Goal: Task Accomplishment & Management: Use online tool/utility

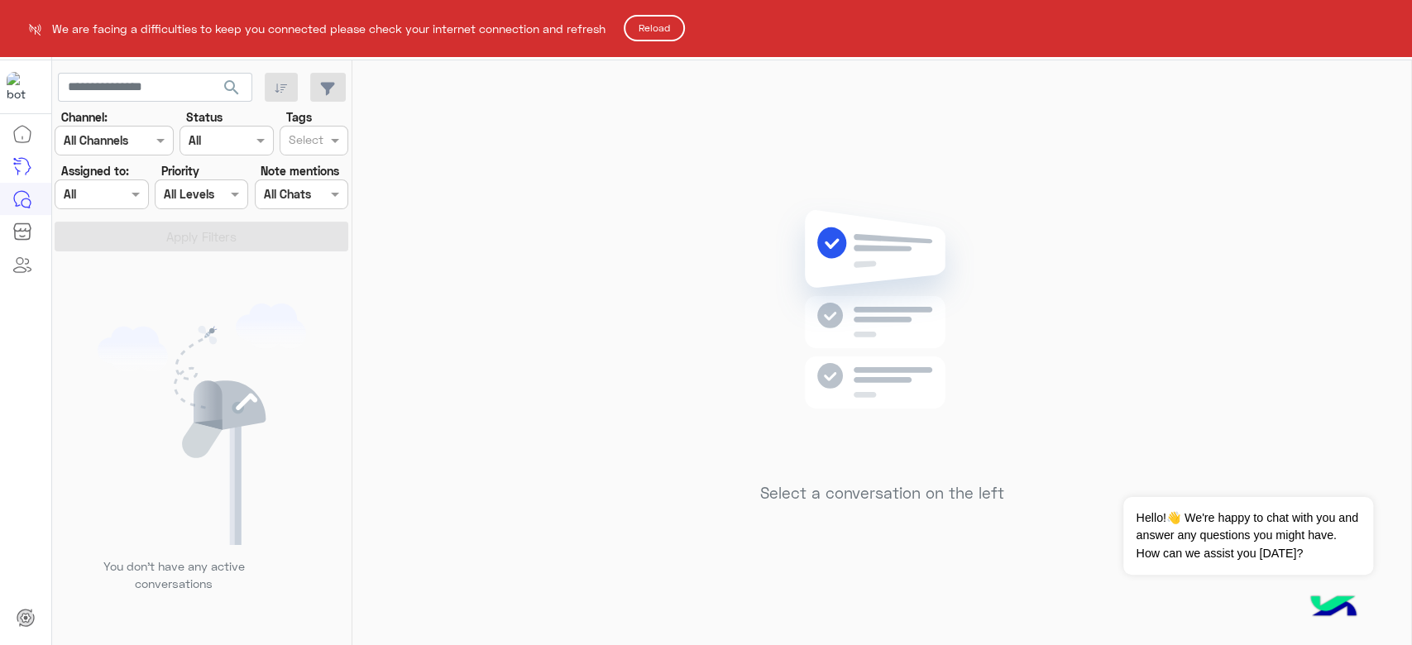
click at [673, 26] on button "Reload" at bounding box center [654, 28] width 61 height 26
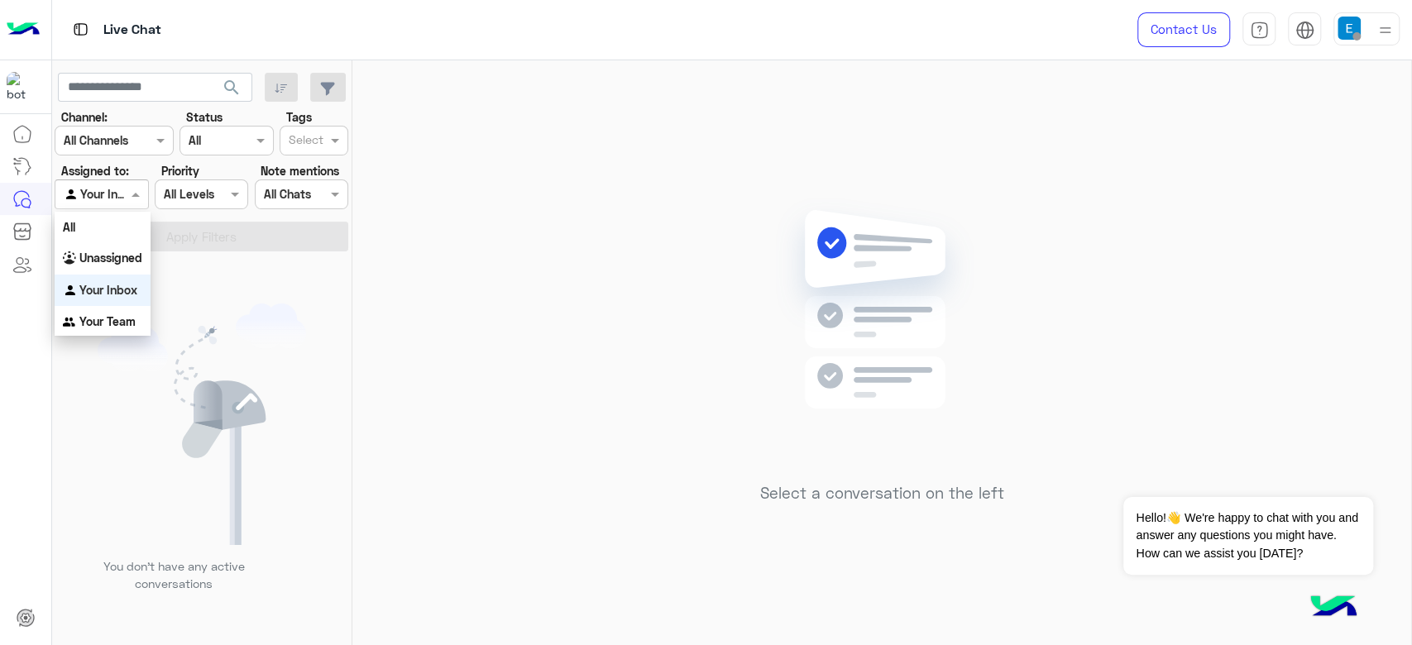
click at [102, 184] on div at bounding box center [101, 193] width 92 height 19
click at [110, 235] on div "All" at bounding box center [103, 227] width 96 height 31
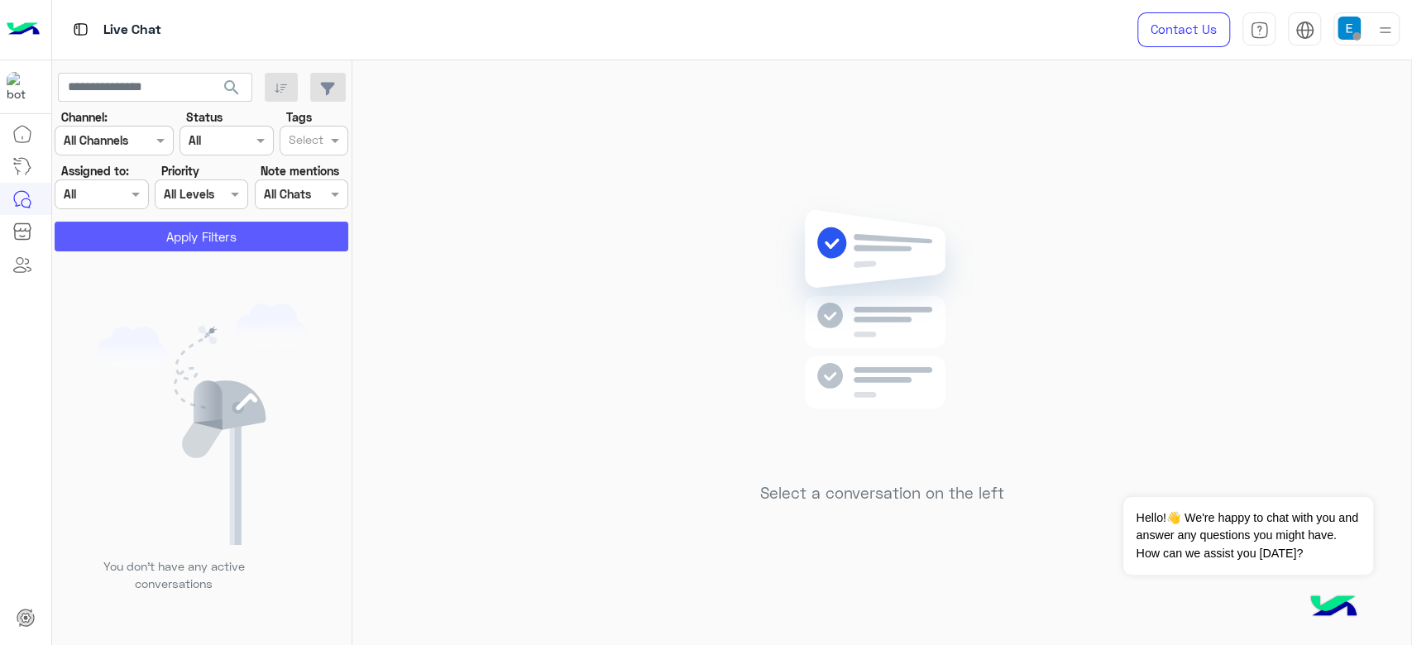
click at [135, 237] on button "Apply Filters" at bounding box center [202, 237] width 294 height 30
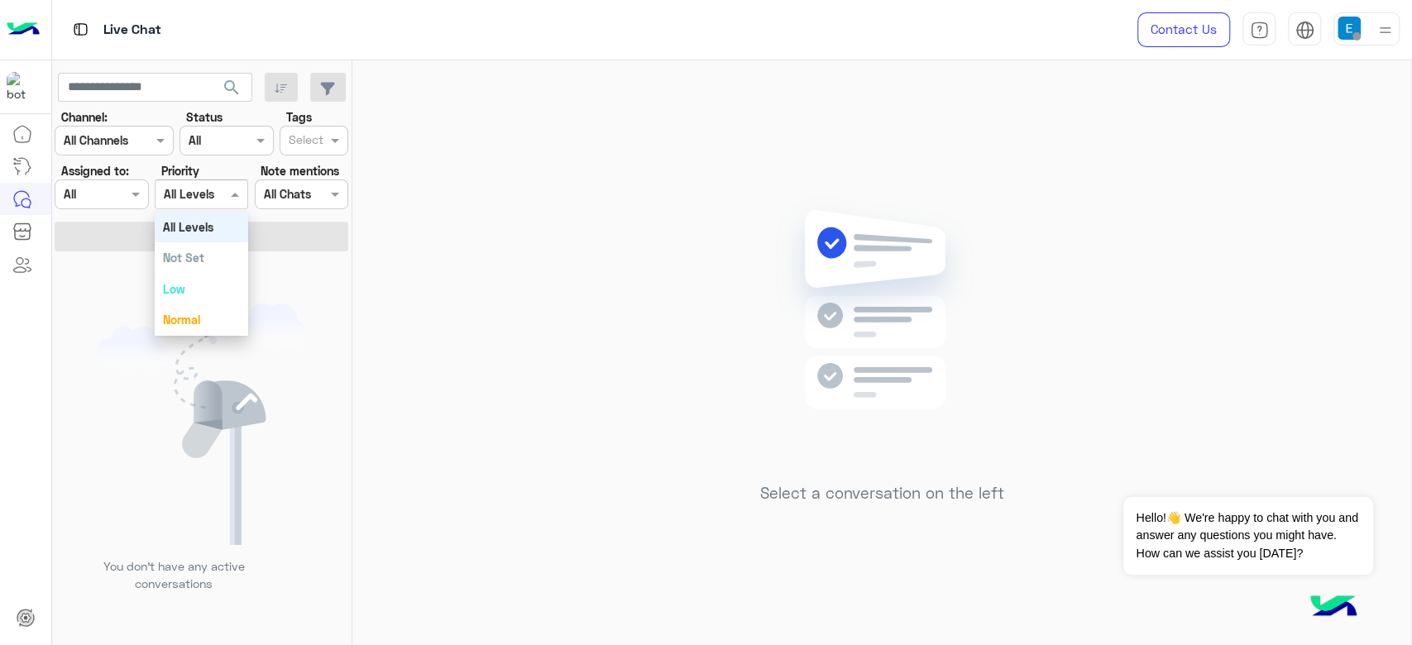
click at [224, 191] on div at bounding box center [201, 193] width 92 height 19
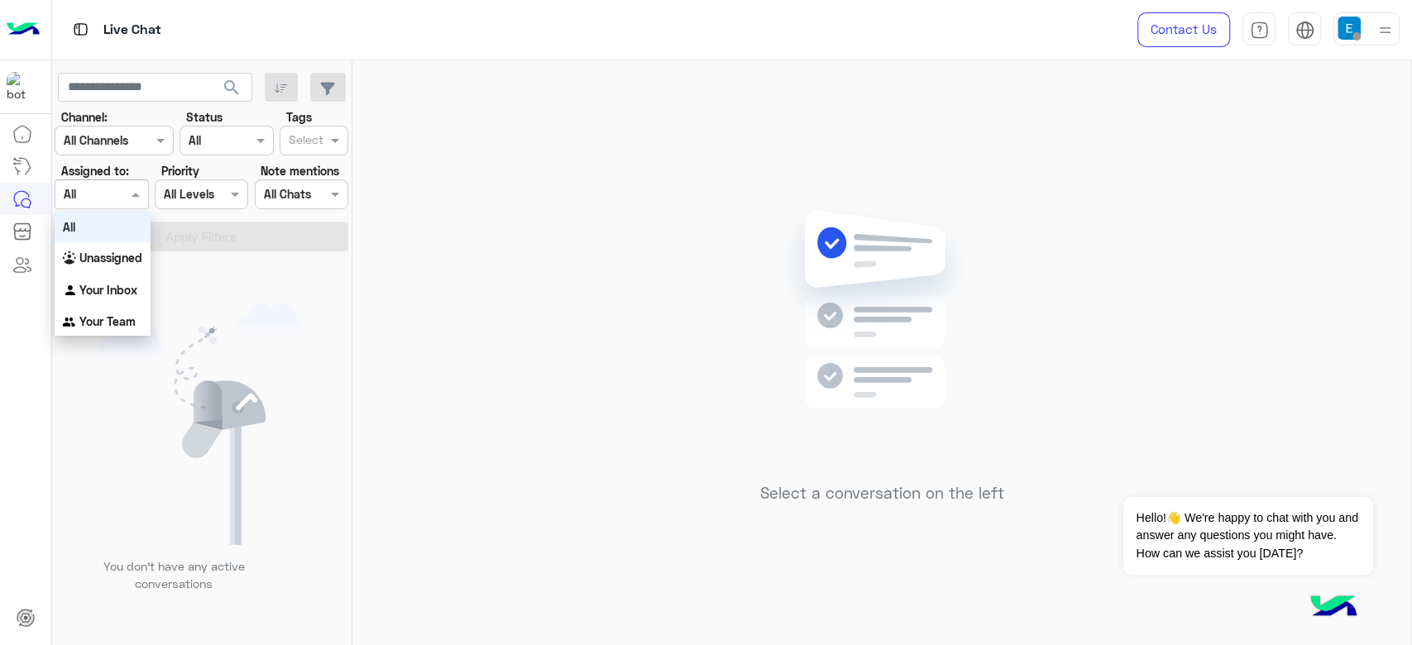
click at [121, 189] on div at bounding box center [101, 193] width 92 height 19
click at [93, 222] on div "All" at bounding box center [103, 227] width 96 height 31
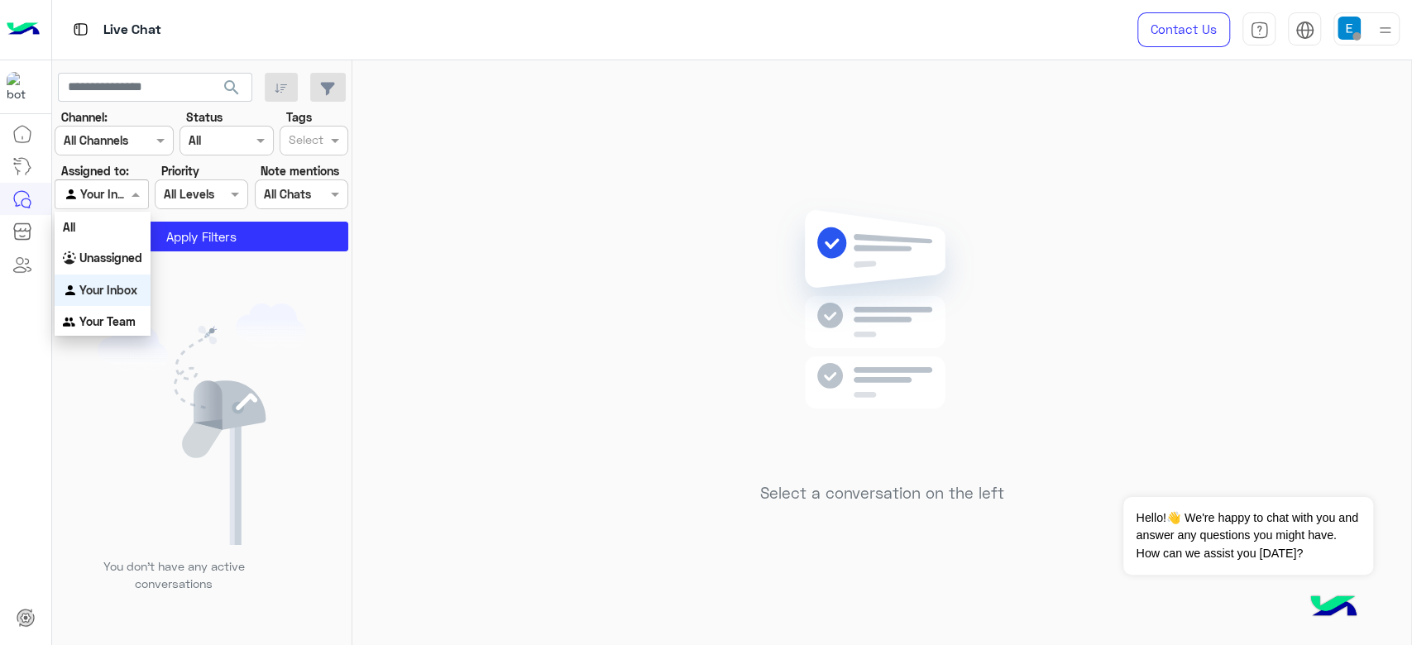
click at [126, 202] on div "Your Inbox" at bounding box center [95, 194] width 63 height 19
click at [115, 222] on div "All" at bounding box center [103, 227] width 96 height 31
drag, startPoint x: 103, startPoint y: 199, endPoint x: 118, endPoint y: 217, distance: 23.5
click at [118, 217] on body "Live Chat Contact Us Help Center عربي English search Channel: Channel All Chann…" at bounding box center [706, 322] width 1412 height 645
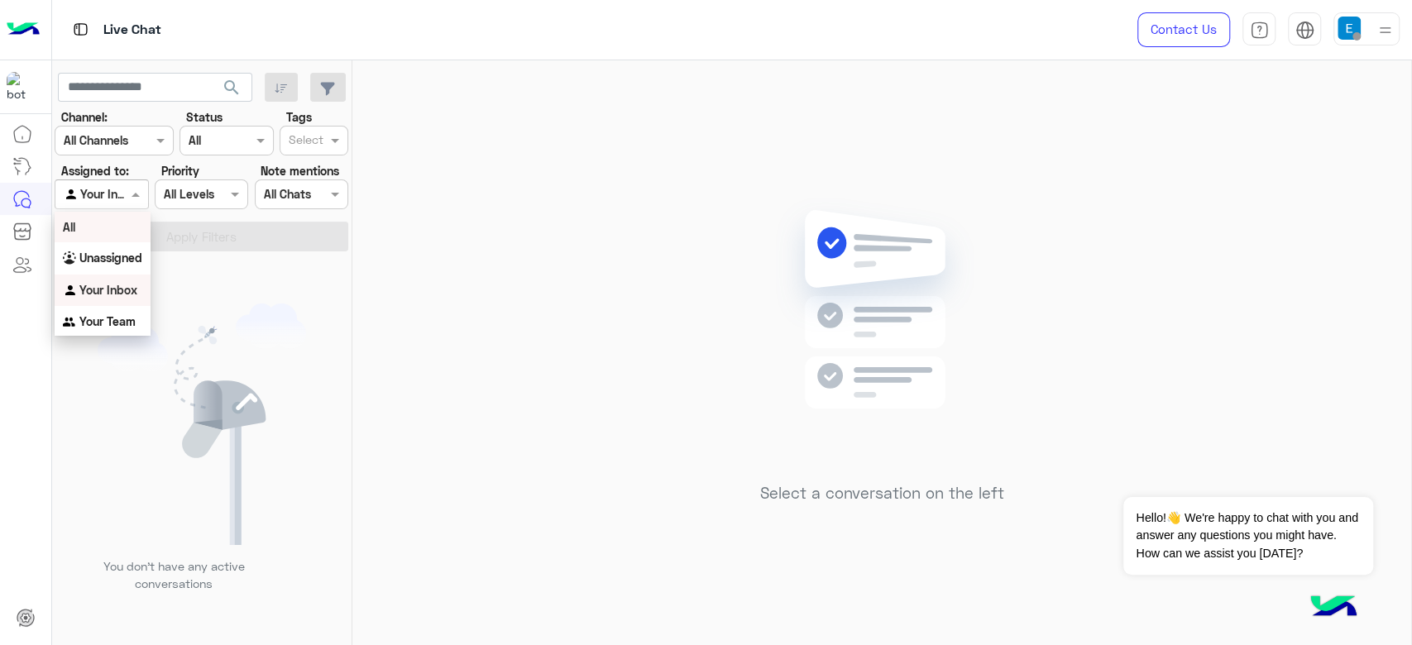
click at [118, 217] on div "All" at bounding box center [103, 227] width 96 height 31
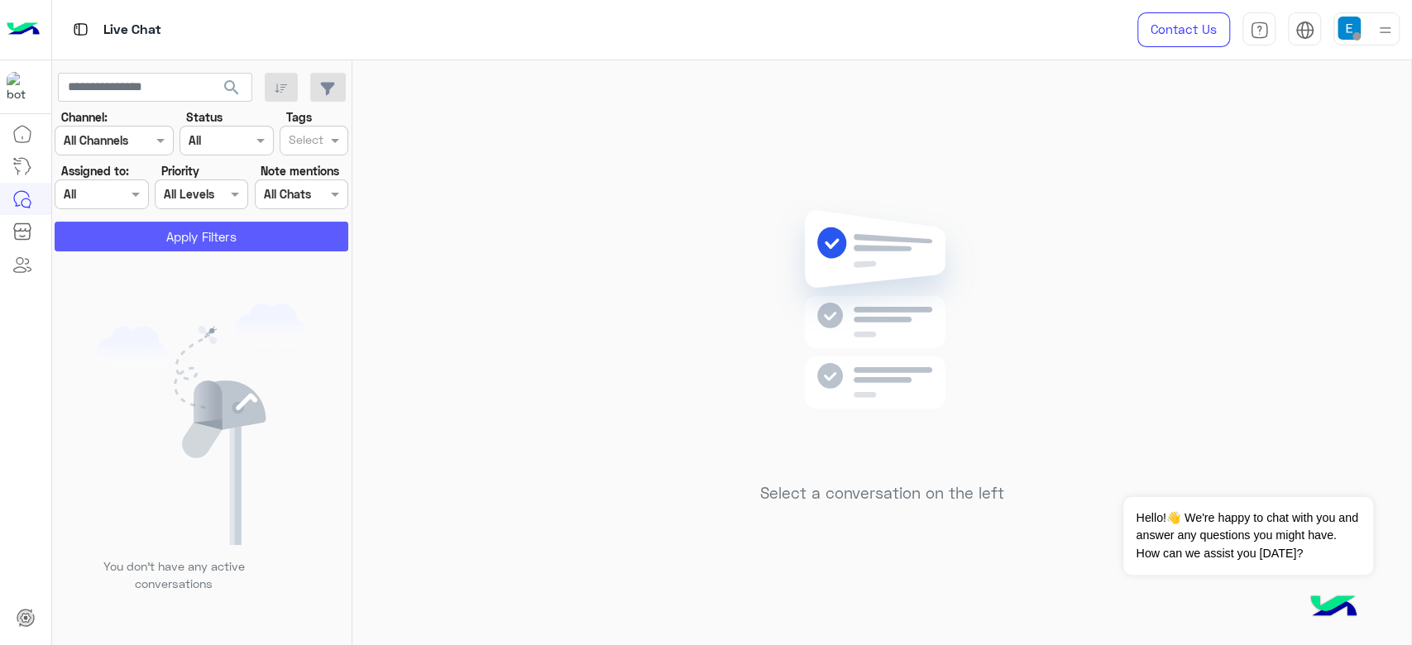
click at [186, 238] on button "Apply Filters" at bounding box center [202, 237] width 294 height 30
